Goal: Information Seeking & Learning: Learn about a topic

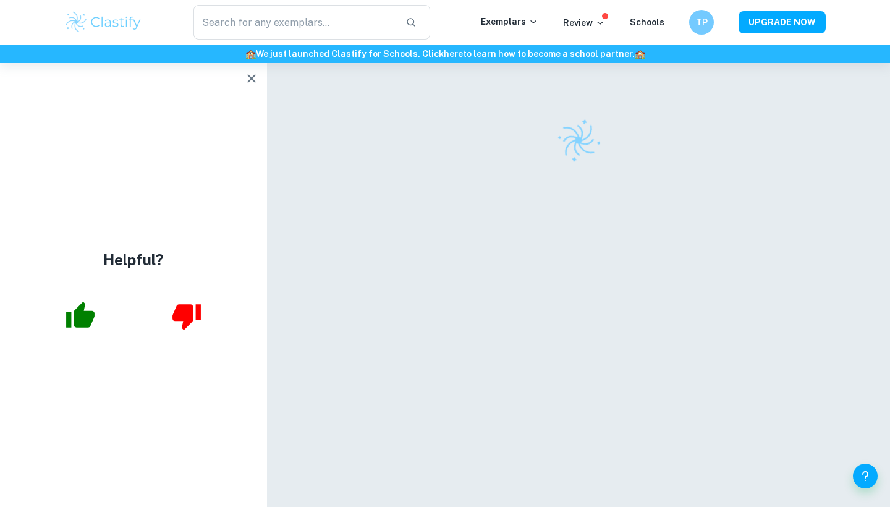
scroll to position [63, 0]
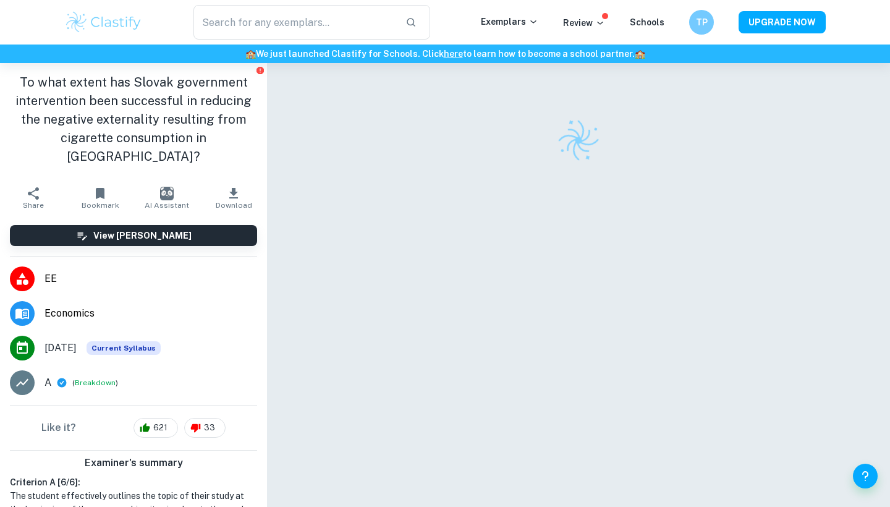
scroll to position [63, 0]
